Goal: Transaction & Acquisition: Purchase product/service

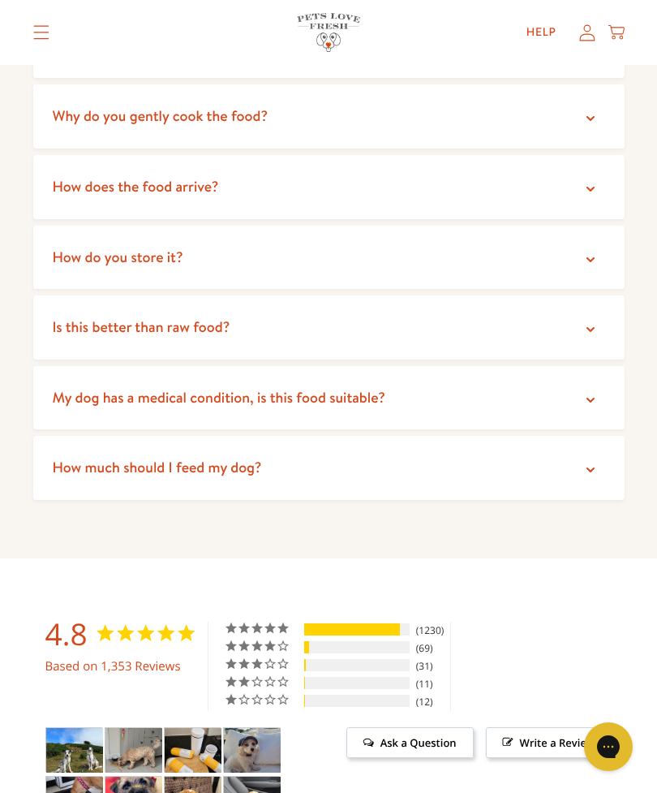
scroll to position [3564, 0]
click at [592, 319] on summary "Is this better than raw food?" at bounding box center [329, 328] width 592 height 64
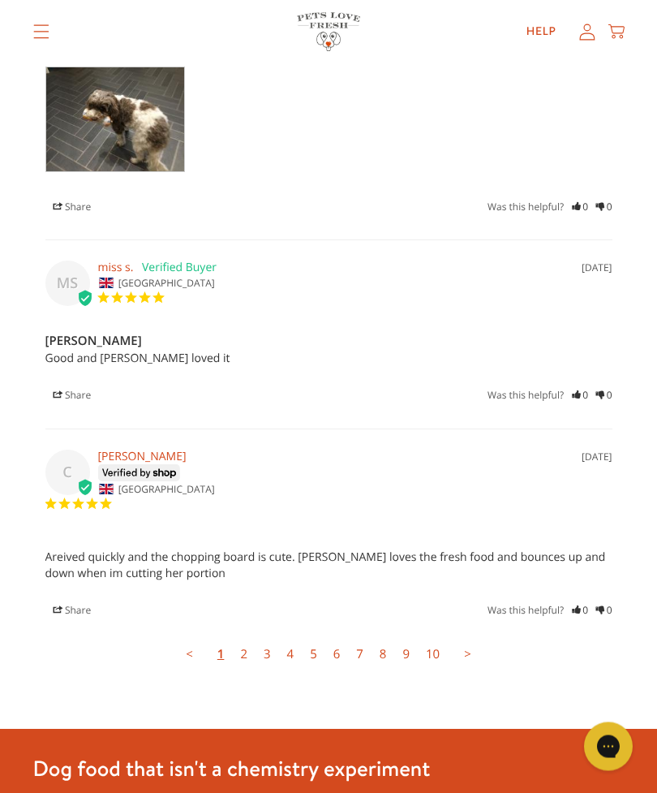
scroll to position [5046, 0]
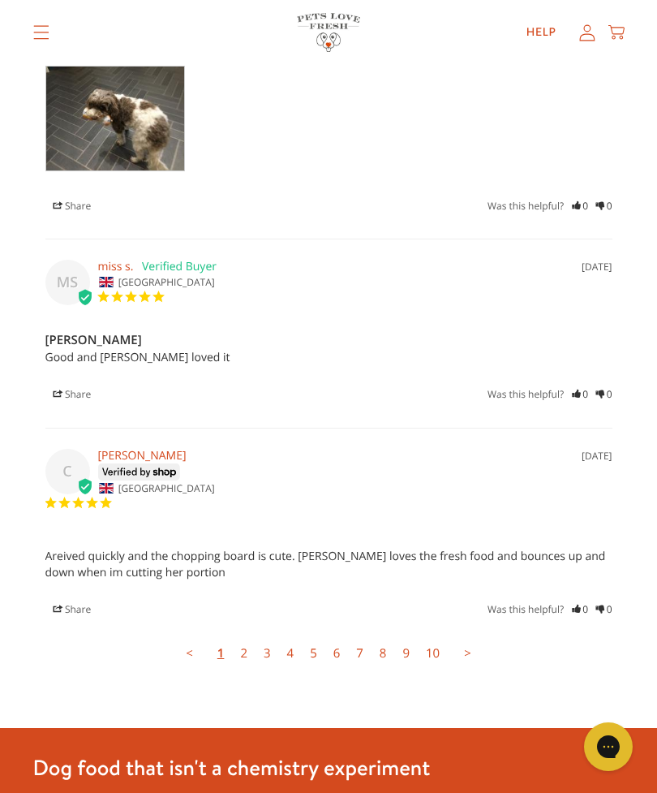
click at [243, 637] on link "2" at bounding box center [244, 653] width 24 height 32
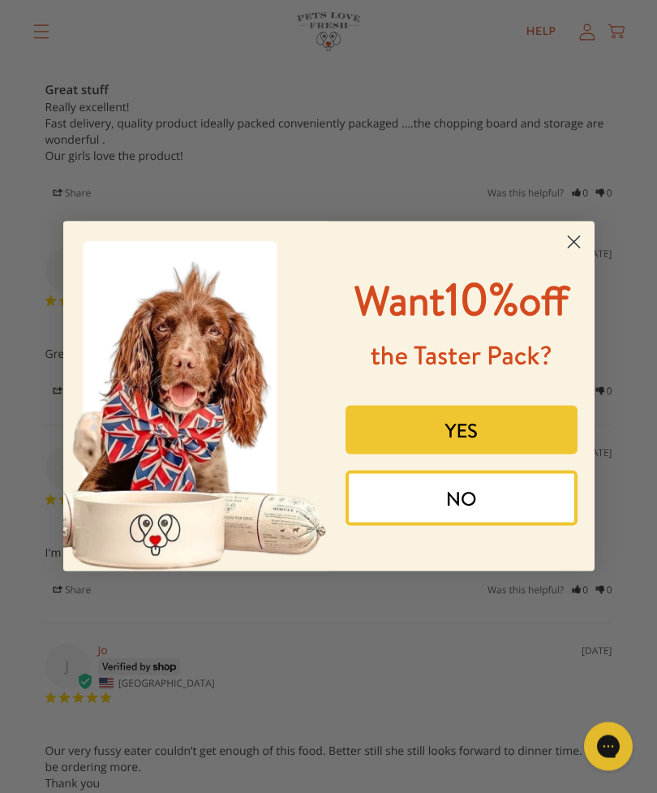
scroll to position [4546, 0]
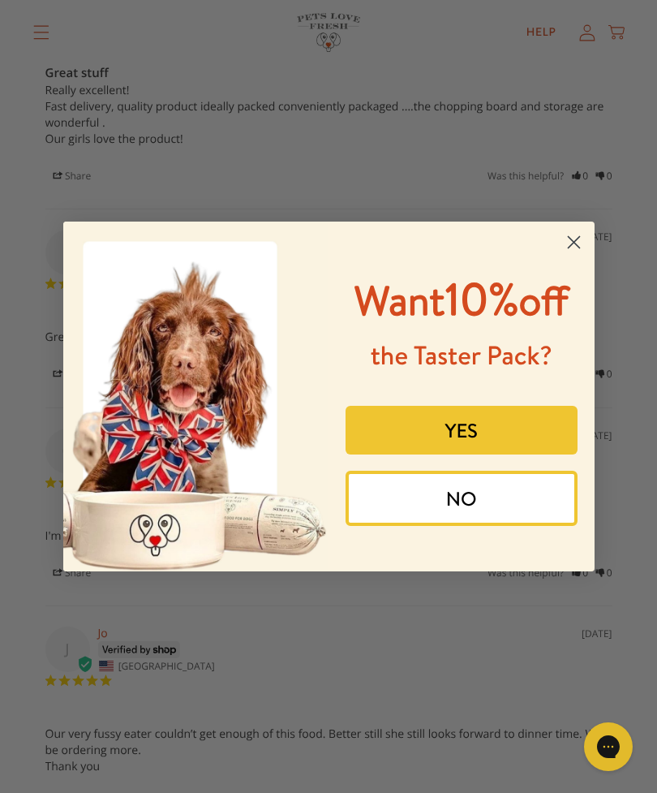
click at [445, 454] on button "YES" at bounding box center [462, 430] width 232 height 49
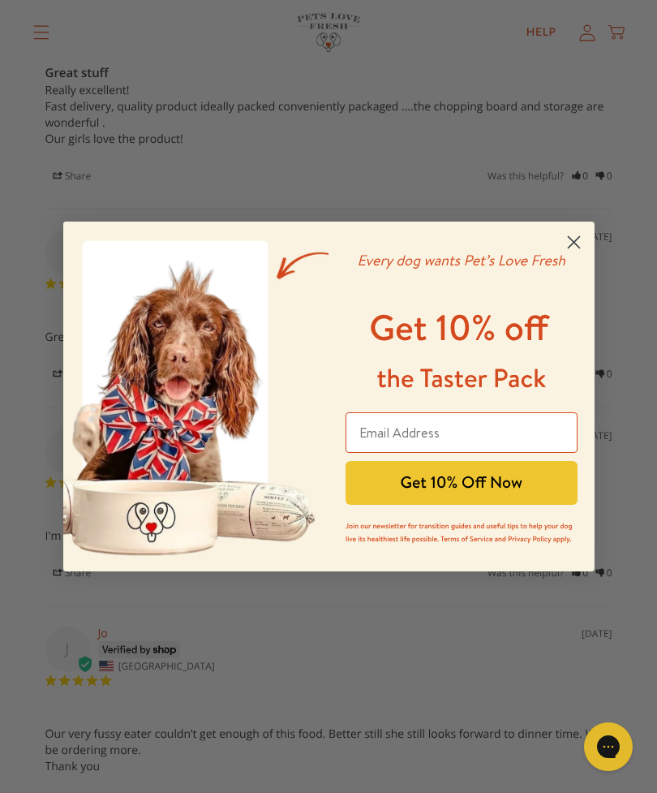
click at [365, 453] on input "Email Address" at bounding box center [462, 432] width 232 height 41
type input "whippettime@gmail.com"
click at [428, 505] on button "Get 10% Off Now" at bounding box center [462, 483] width 232 height 44
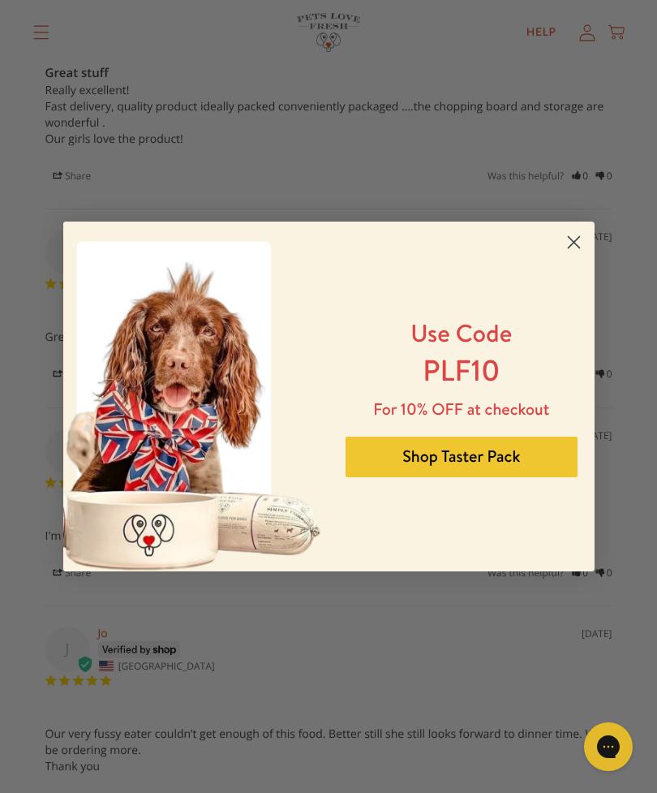
click at [464, 477] on button "Shop Taster Pack" at bounding box center [462, 457] width 232 height 41
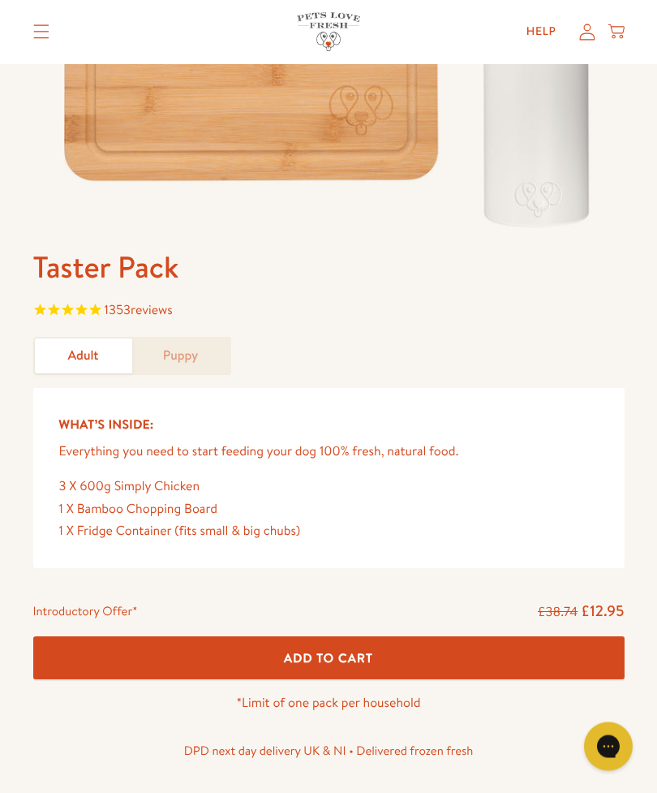
scroll to position [420, 0]
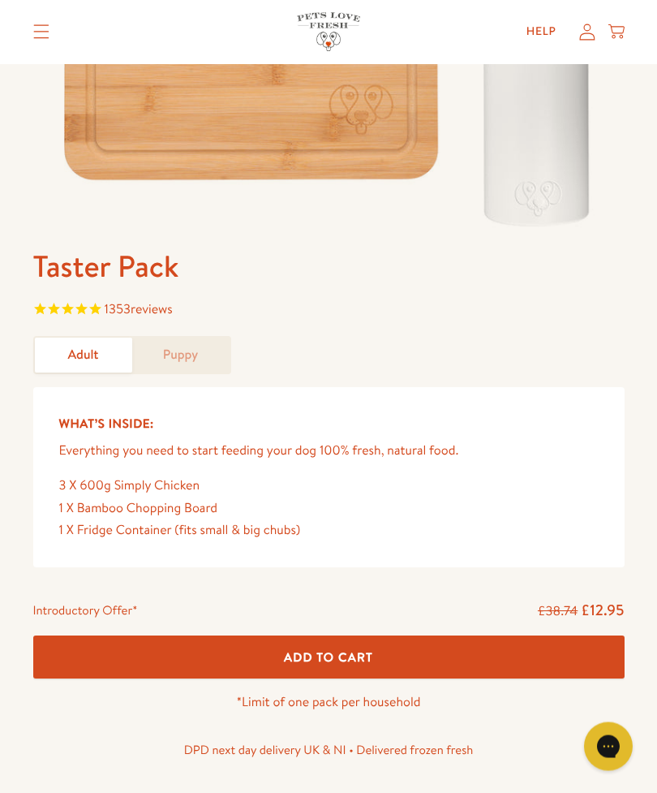
click at [397, 670] on button "Add To Cart" at bounding box center [329, 657] width 592 height 43
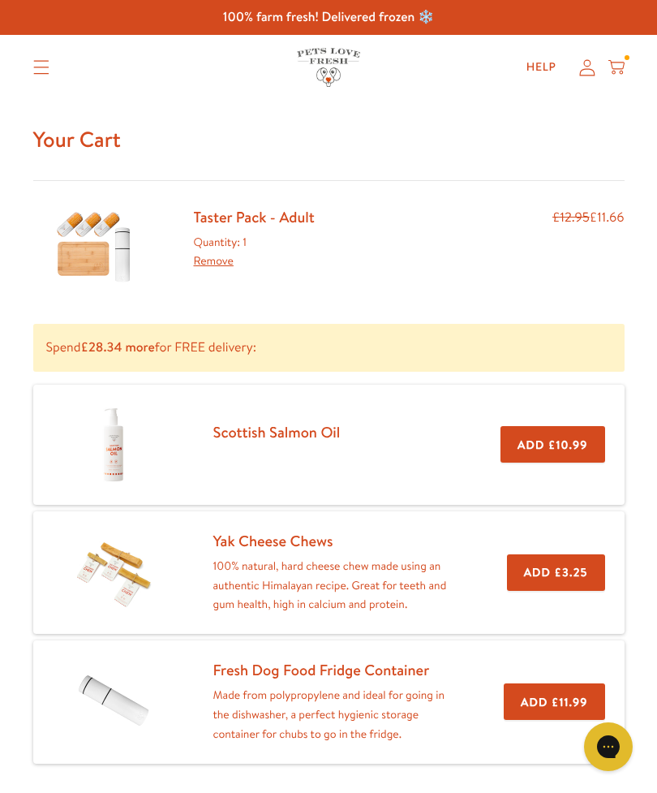
click at [318, 539] on link "Yak Cheese Chews" at bounding box center [273, 540] width 120 height 21
click at [39, 72] on icon "Translation missing: en.sections.header.menu" at bounding box center [41, 67] width 16 height 15
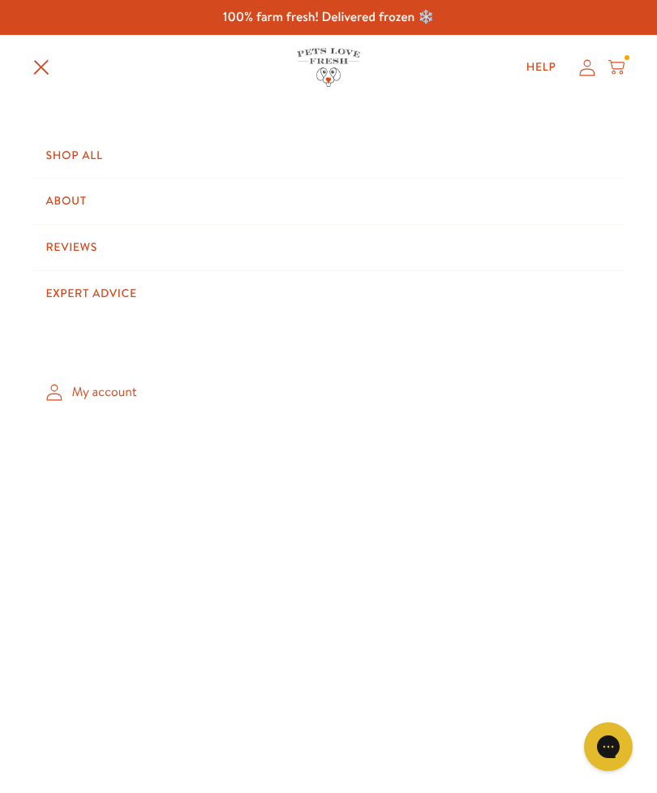
click at [69, 157] on link "Shop All" at bounding box center [329, 155] width 592 height 45
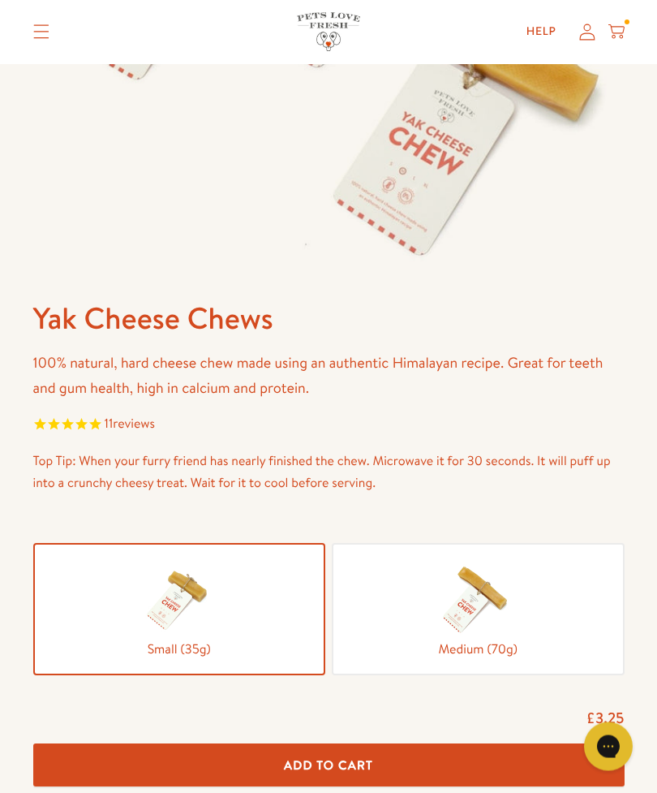
scroll to position [393, 0]
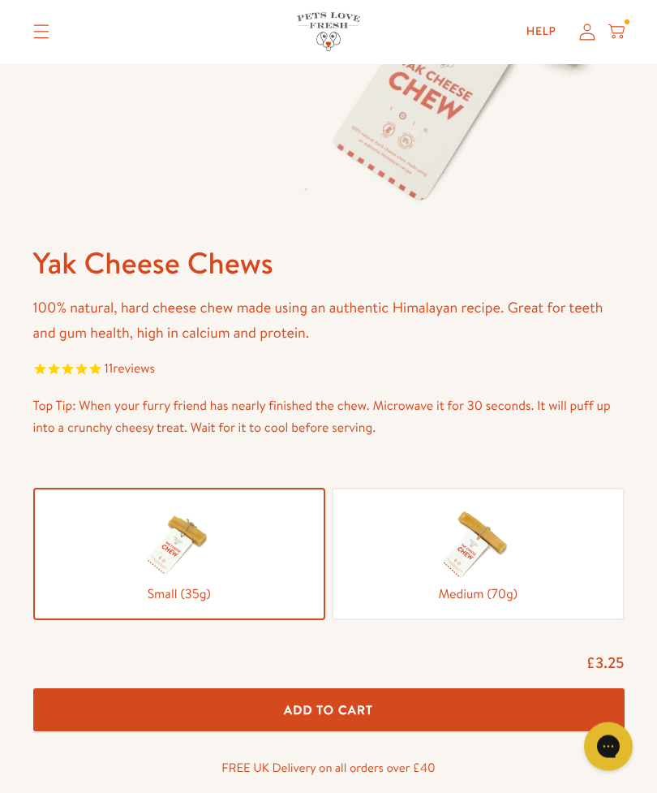
click at [536, 544] on div at bounding box center [479, 543] width 264 height 81
click at [0, 0] on input "Medium (70g)" at bounding box center [0, 0] width 0 height 0
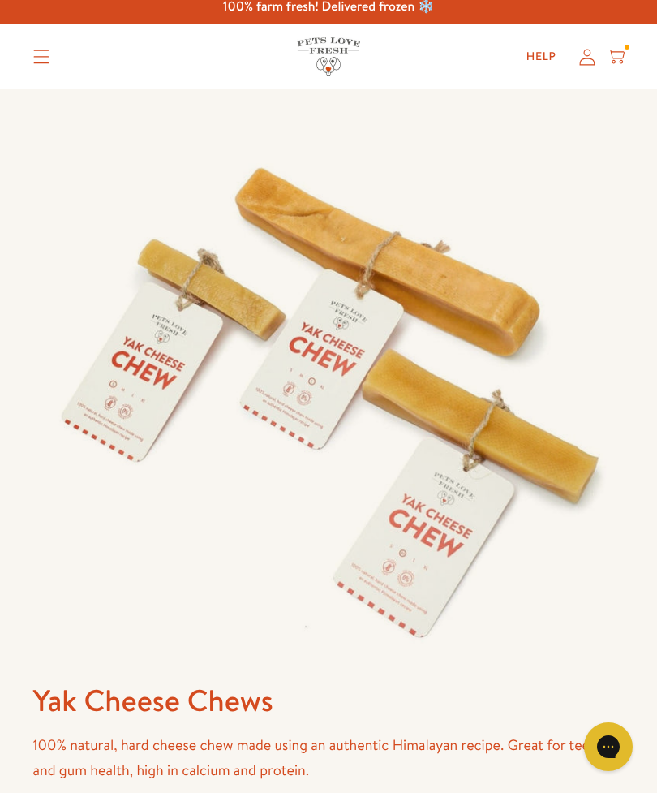
scroll to position [0, 0]
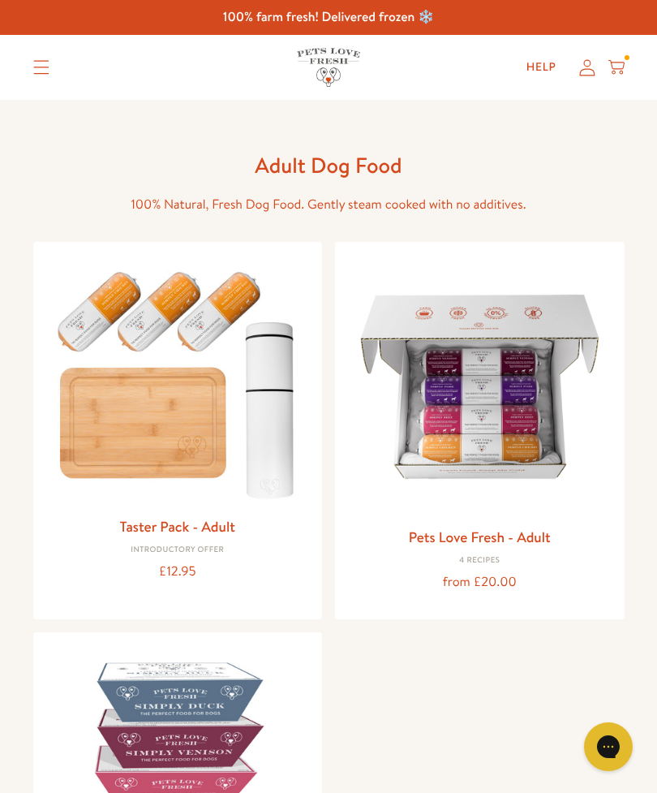
click at [516, 450] on img at bounding box center [480, 387] width 264 height 264
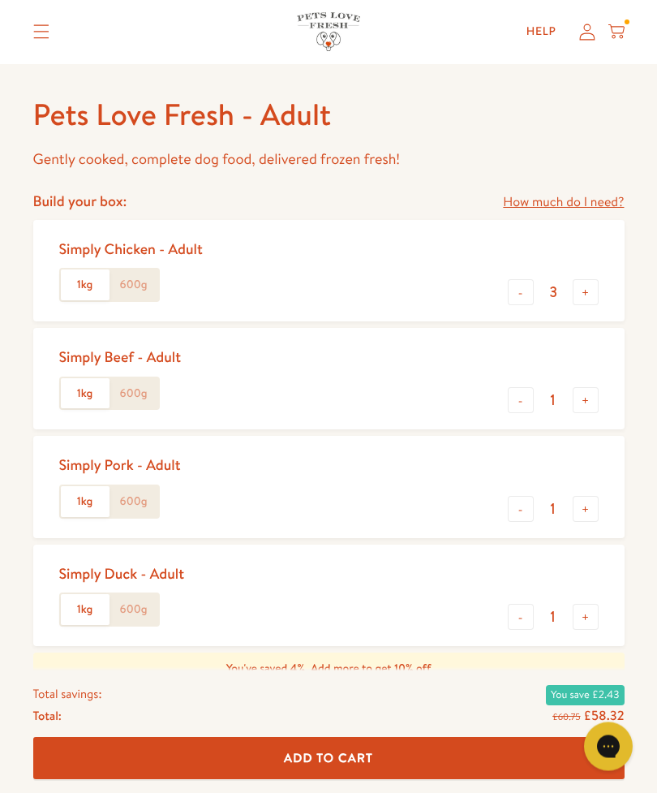
scroll to position [593, 0]
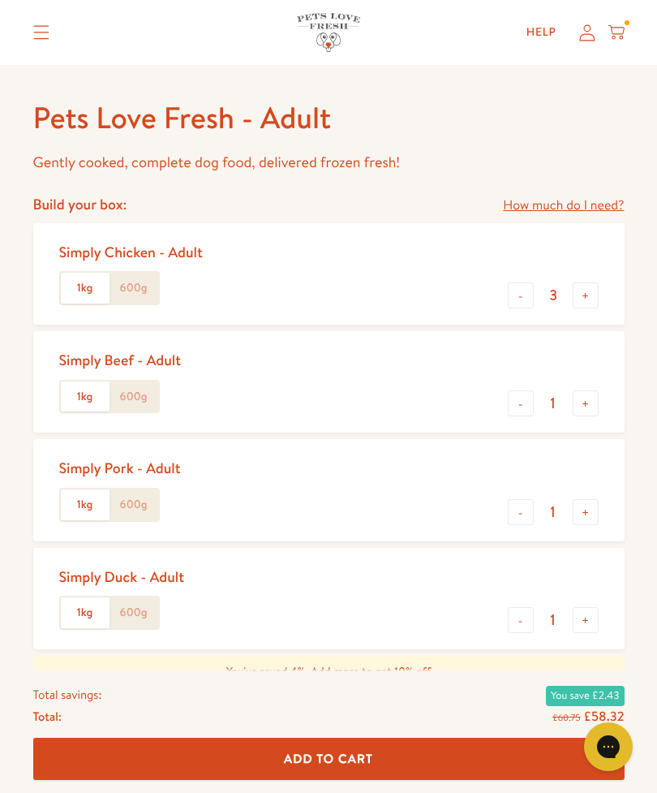
click at [112, 567] on div "Simply Duck - Adult" at bounding box center [122, 576] width 126 height 19
click at [518, 297] on button "-" at bounding box center [521, 295] width 26 height 26
click at [517, 290] on button "-" at bounding box center [521, 295] width 26 height 26
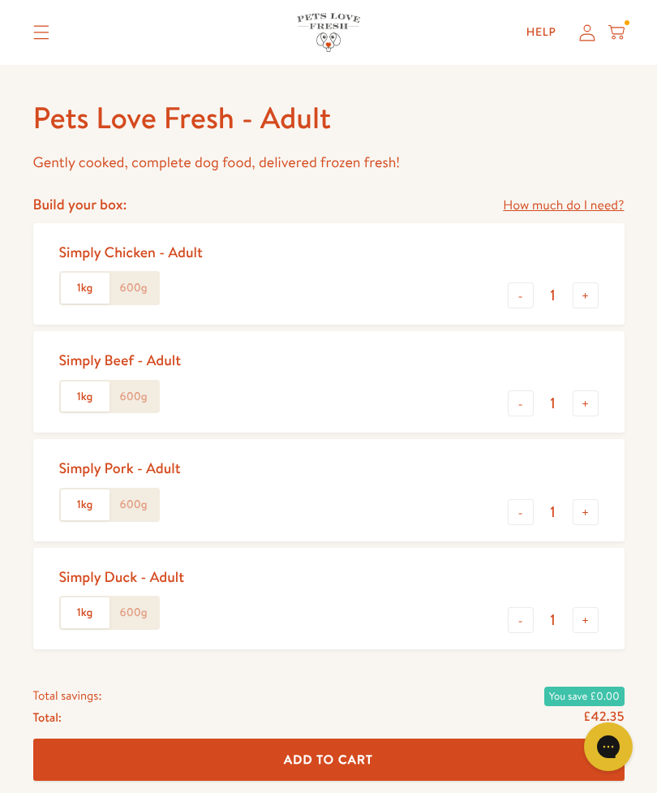
click at [518, 291] on button "-" at bounding box center [521, 295] width 26 height 26
type input "0"
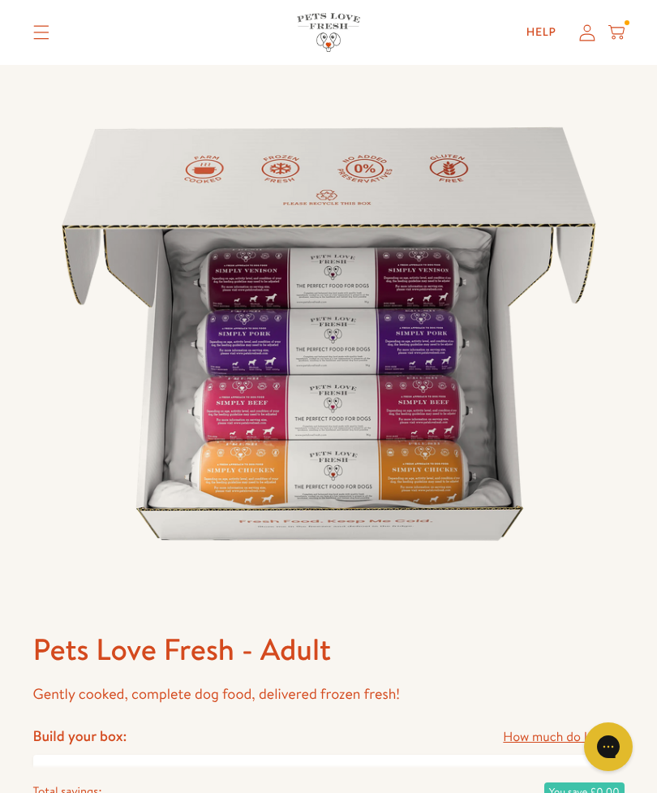
scroll to position [60, 0]
